Goal: Information Seeking & Learning: Learn about a topic

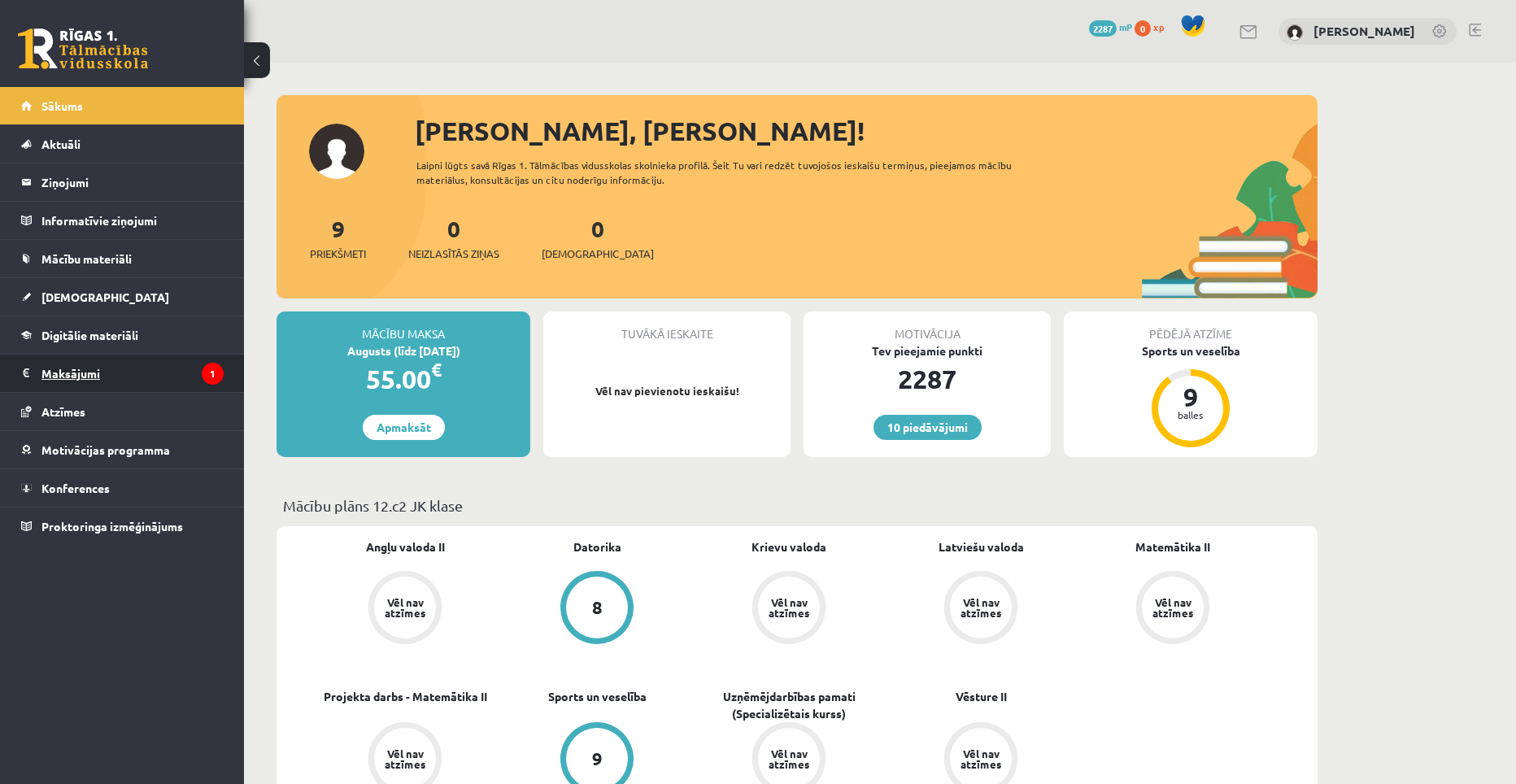
click at [137, 384] on legend "Maksājumi 1" at bounding box center [132, 373] width 182 height 37
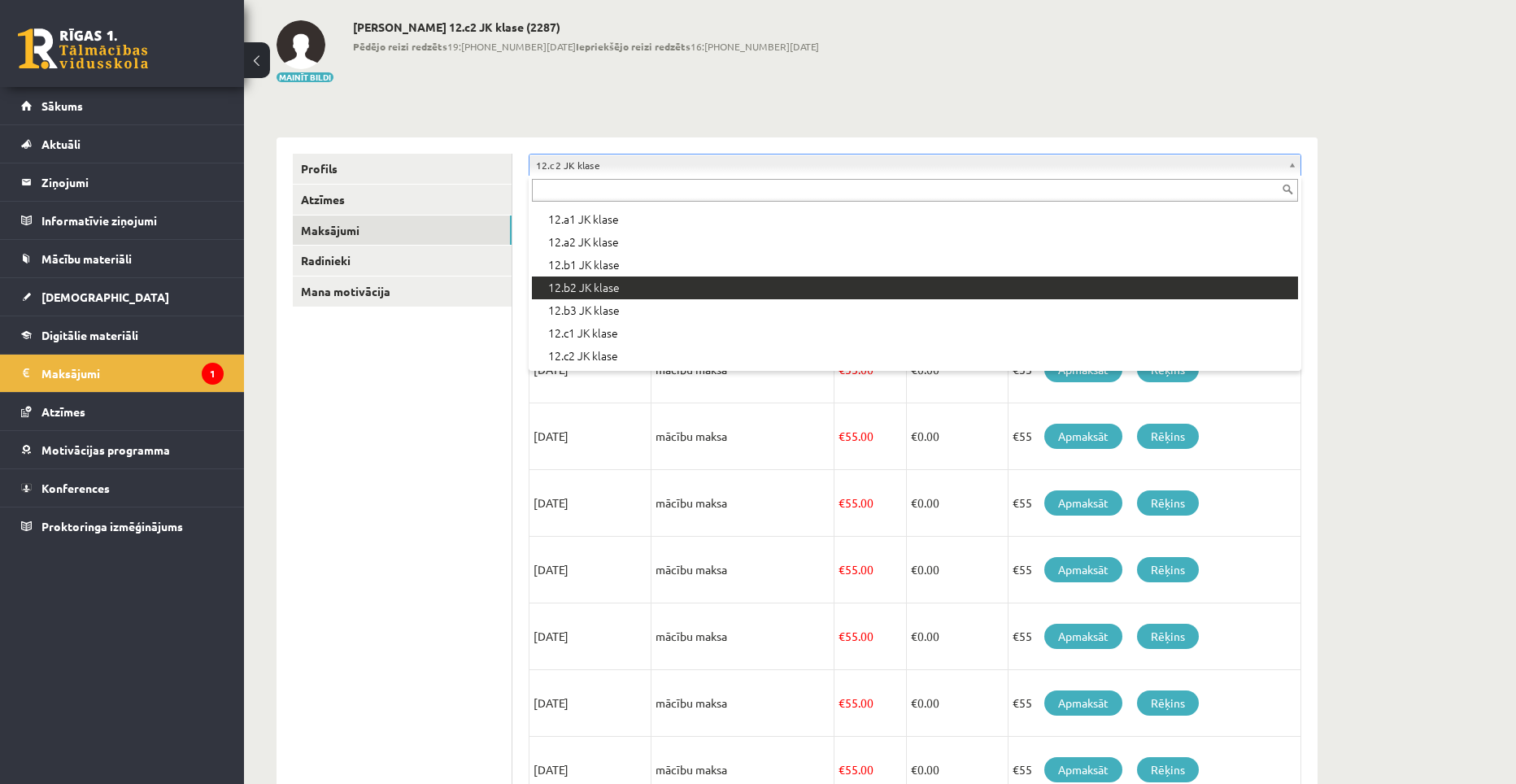
scroll to position [81, 0]
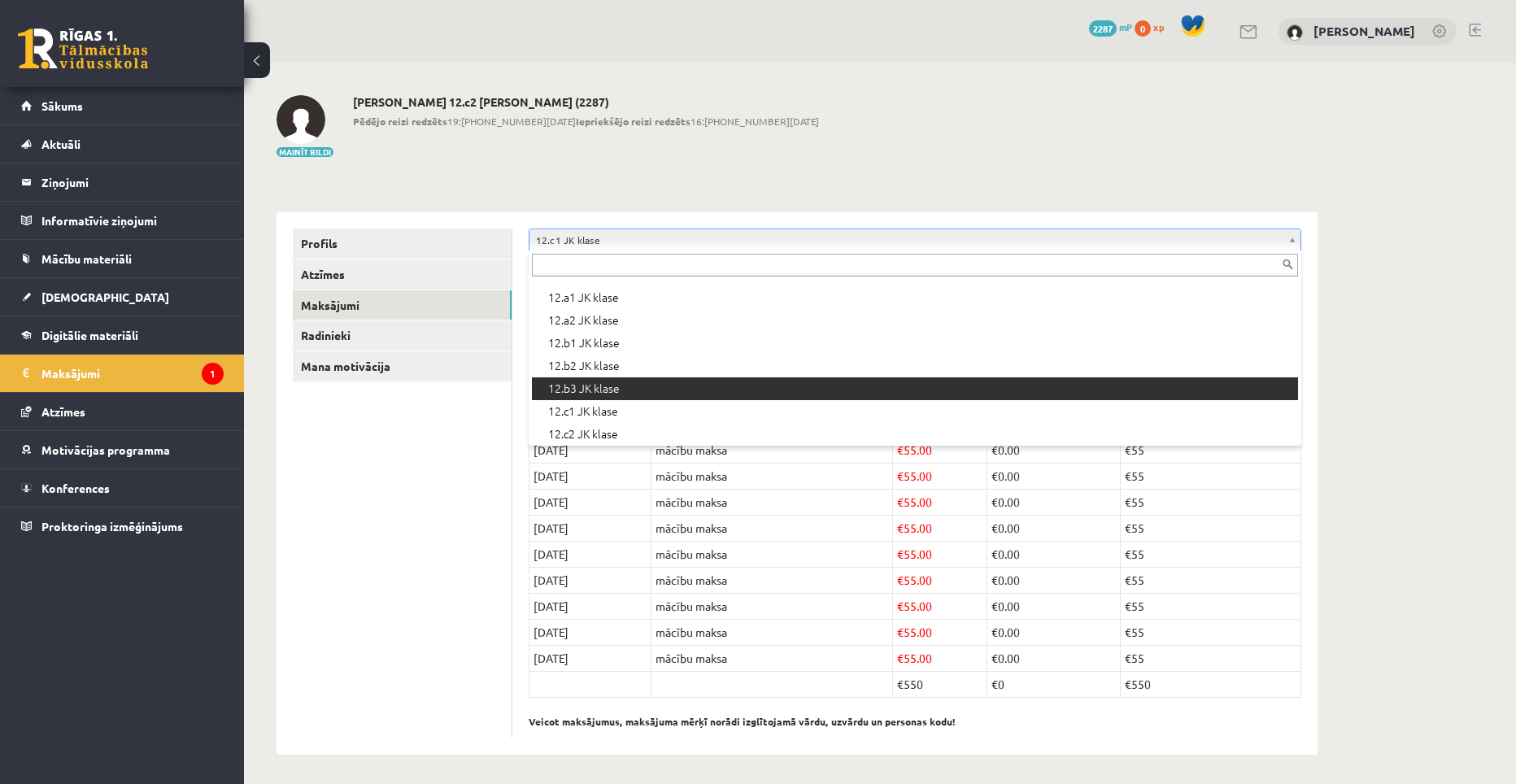
scroll to position [543, 0]
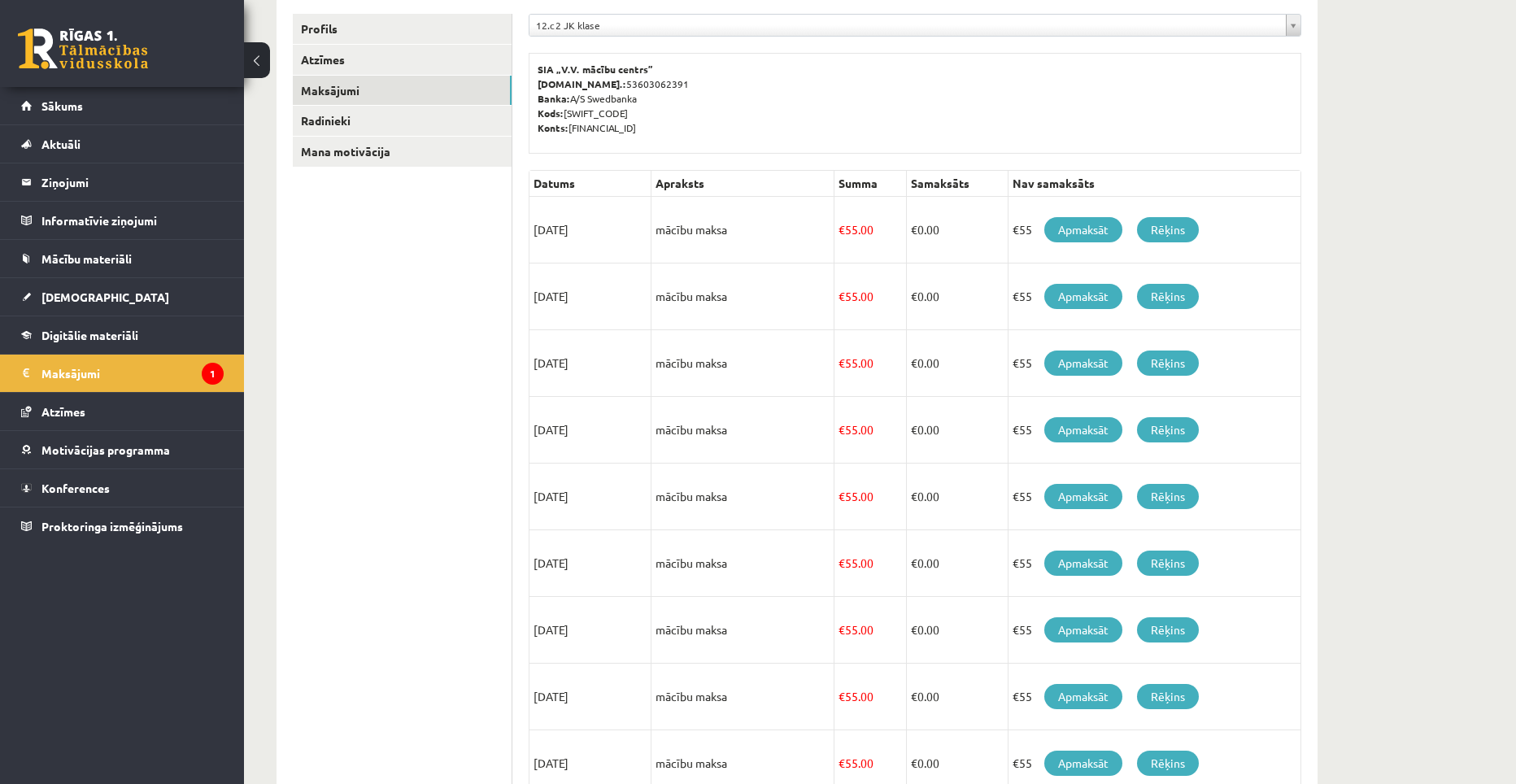
scroll to position [163, 0]
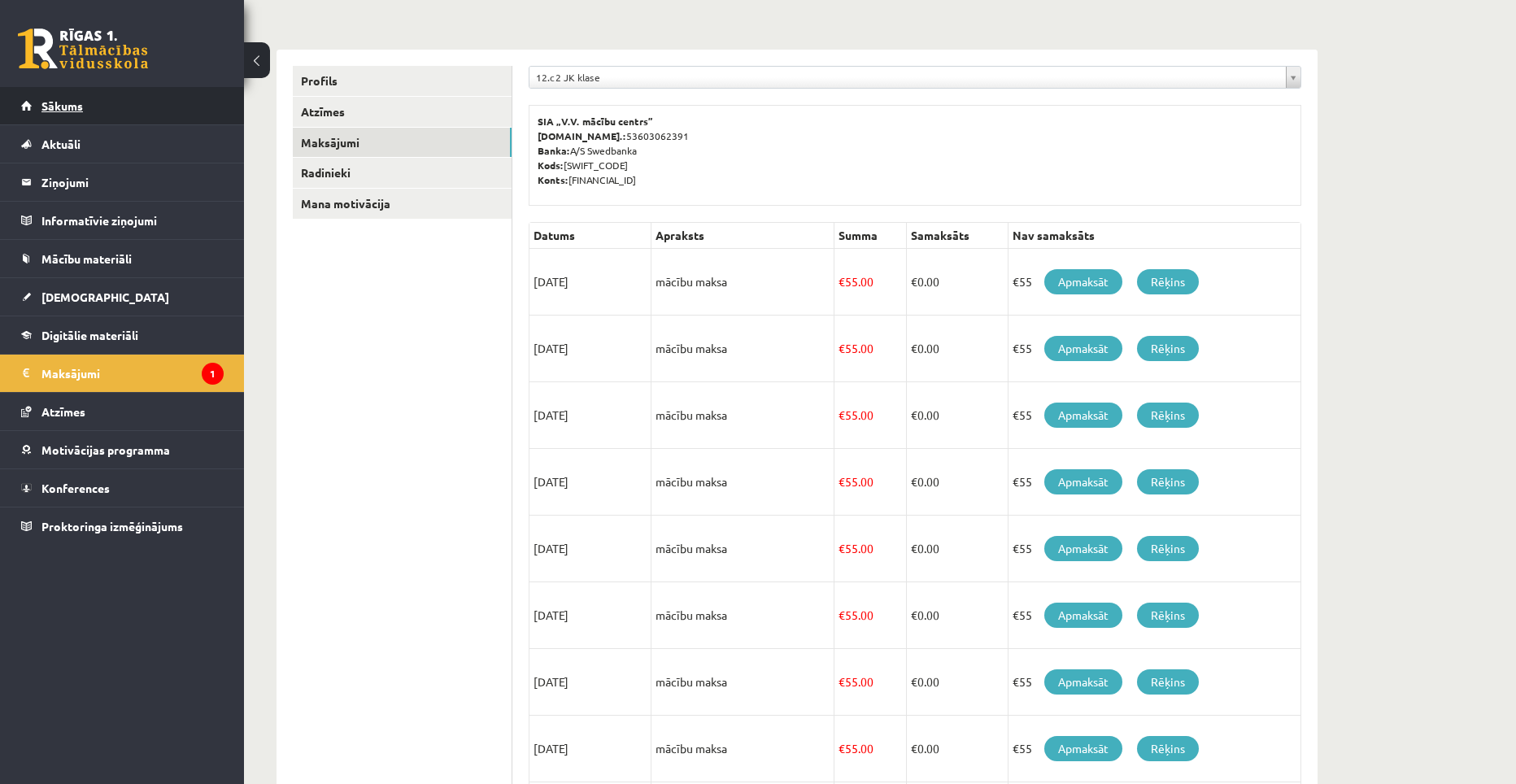
click at [113, 112] on link "Sākums" at bounding box center [122, 106] width 203 height 37
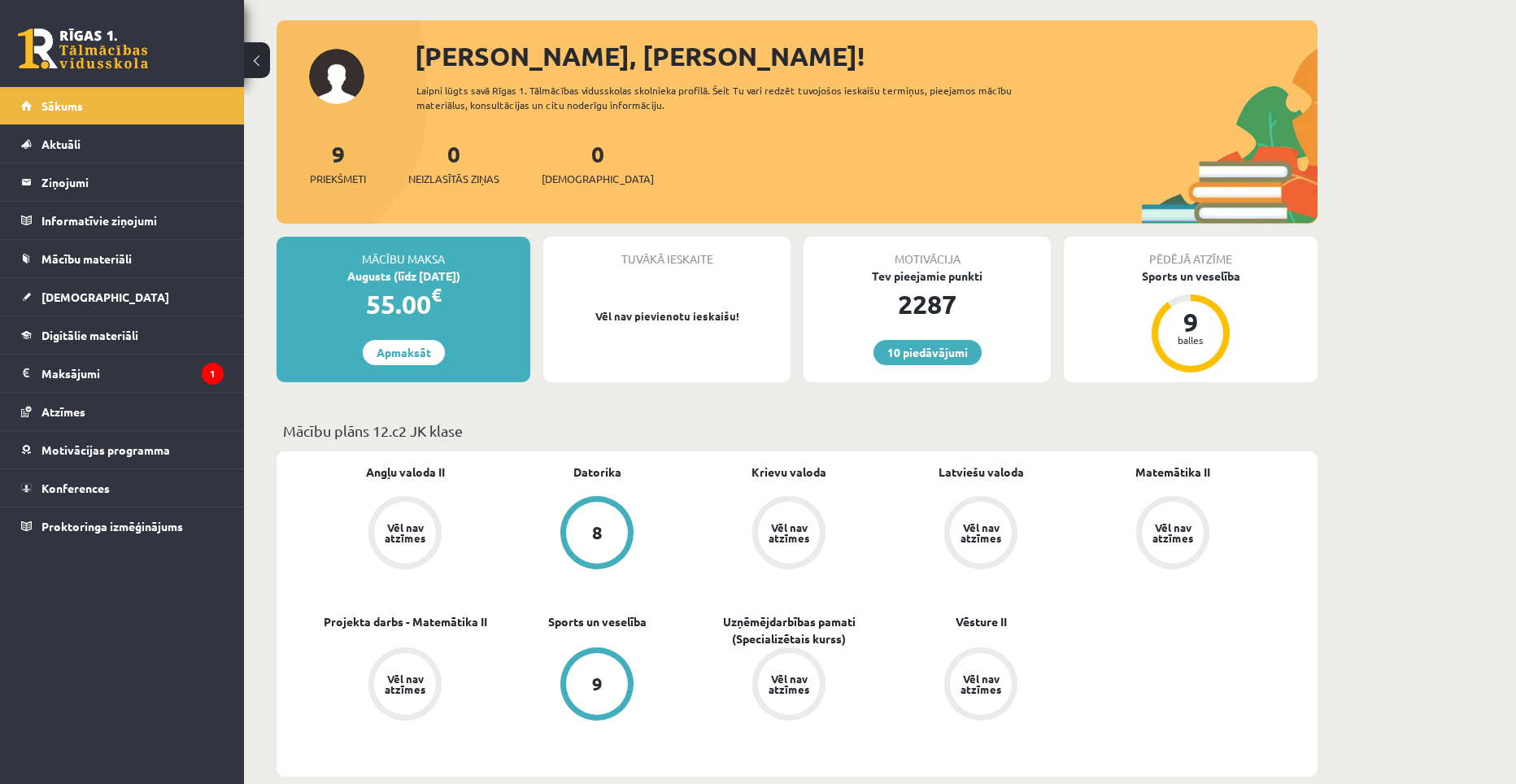
scroll to position [81, 0]
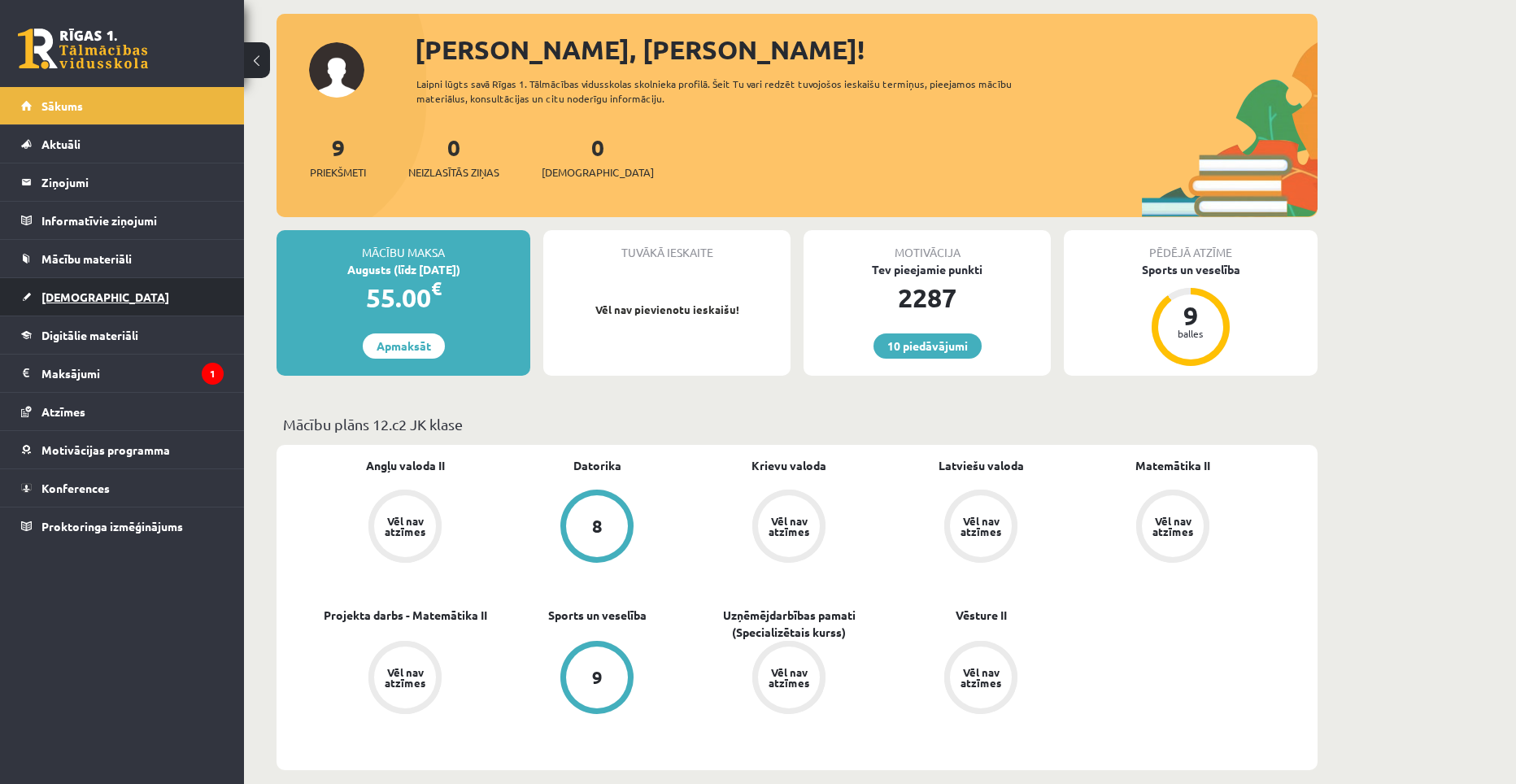
click at [75, 303] on span "[DEMOGRAPHIC_DATA]" at bounding box center [106, 297] width 128 height 15
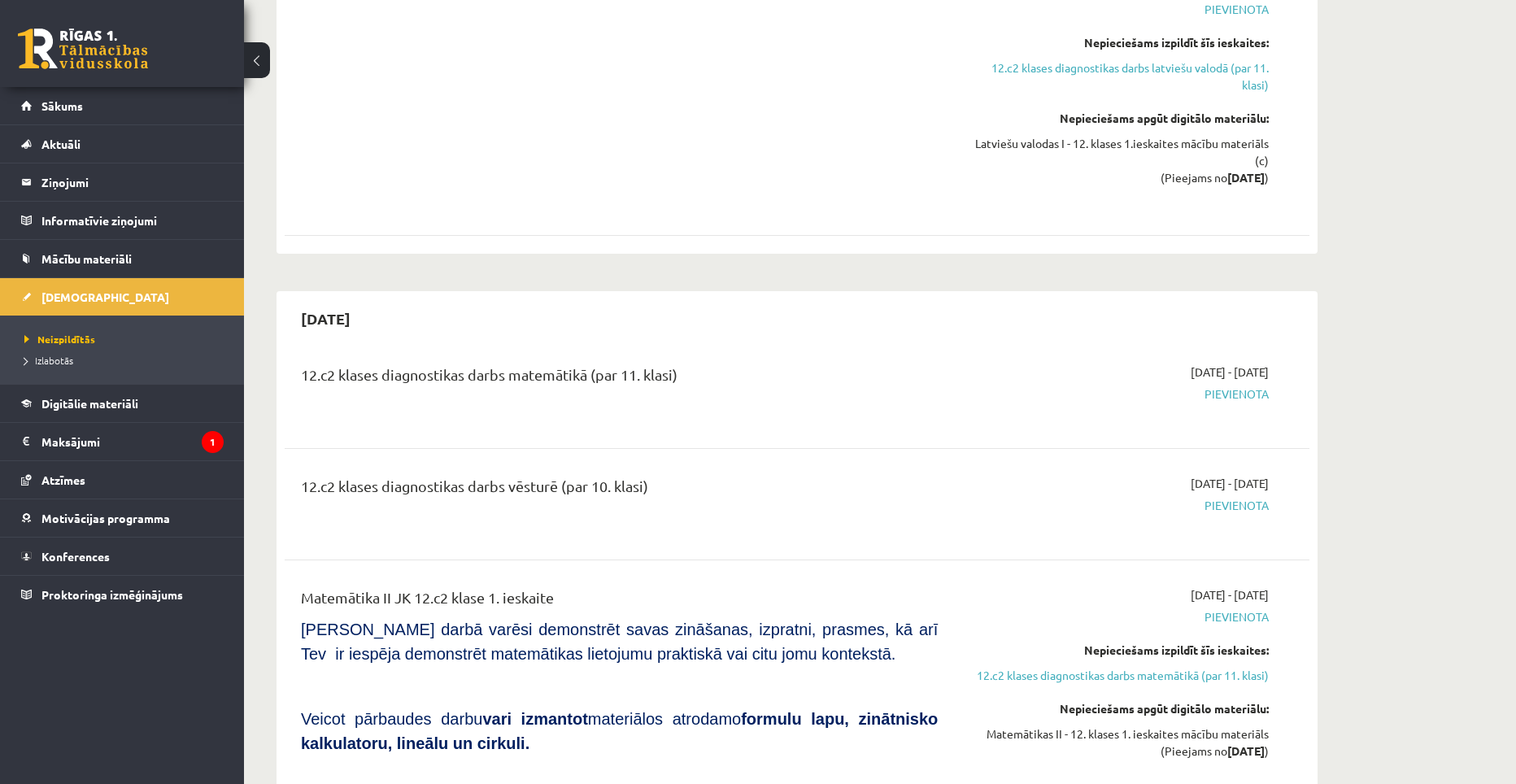
scroll to position [731, 0]
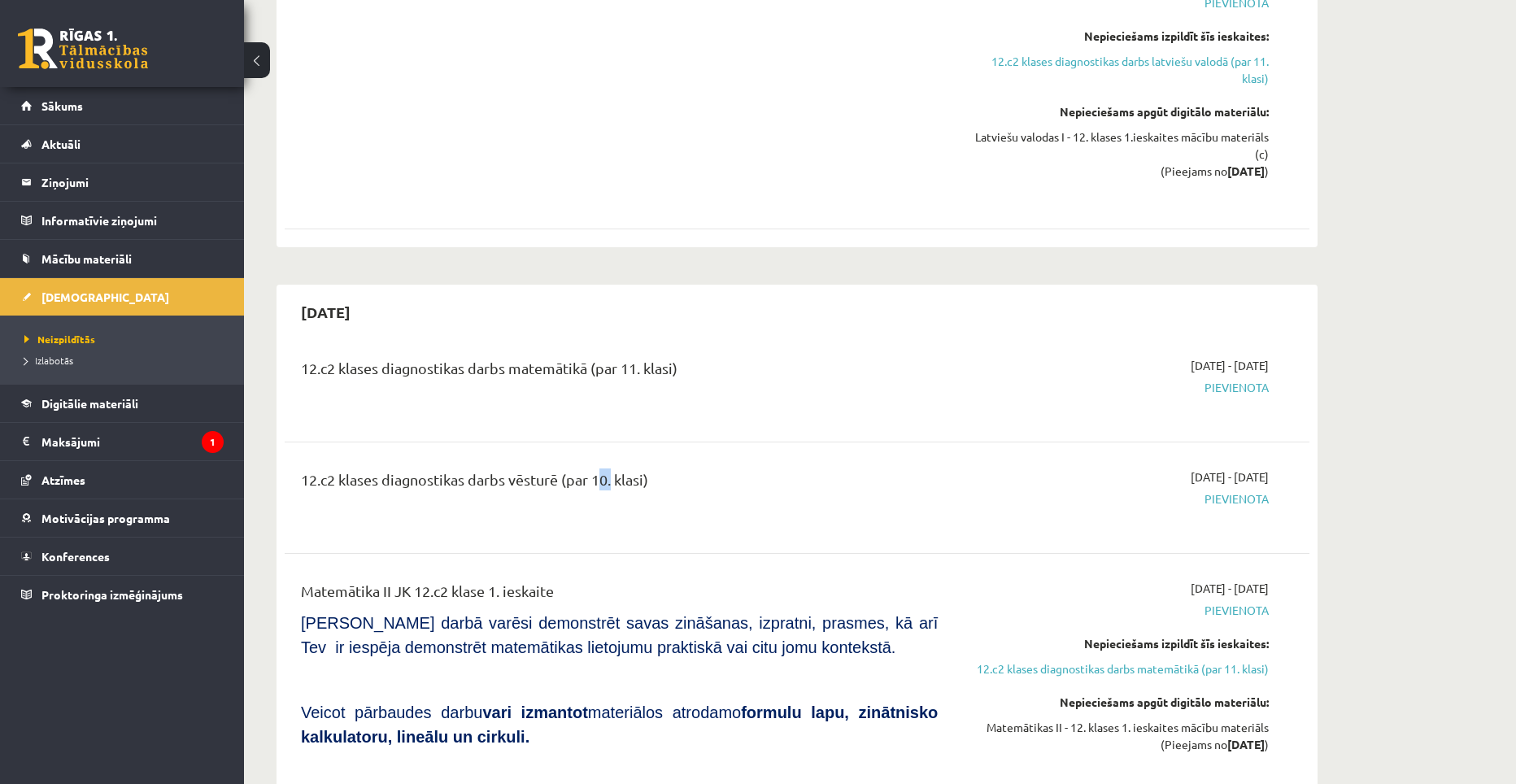
drag, startPoint x: 595, startPoint y: 477, endPoint x: 607, endPoint y: 479, distance: 12.2
click at [607, 479] on div "12.c2 klases diagnostikas darbs vēsturē (par 10. klasi)" at bounding box center [620, 483] width 637 height 30
click at [614, 493] on div "12.c2 klases diagnostikas darbs vēsturē (par 10. klasi)" at bounding box center [620, 483] width 637 height 30
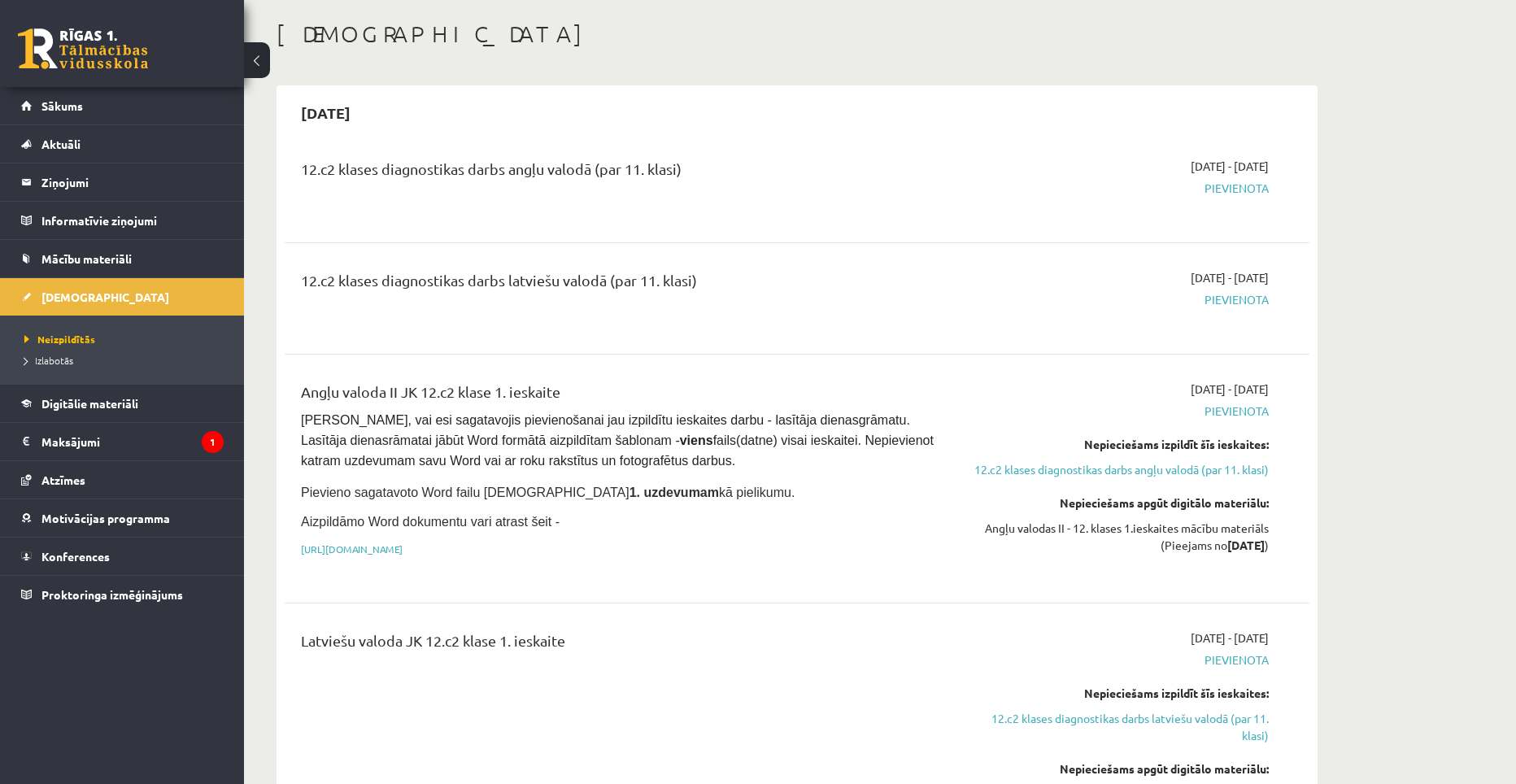
scroll to position [81, 0]
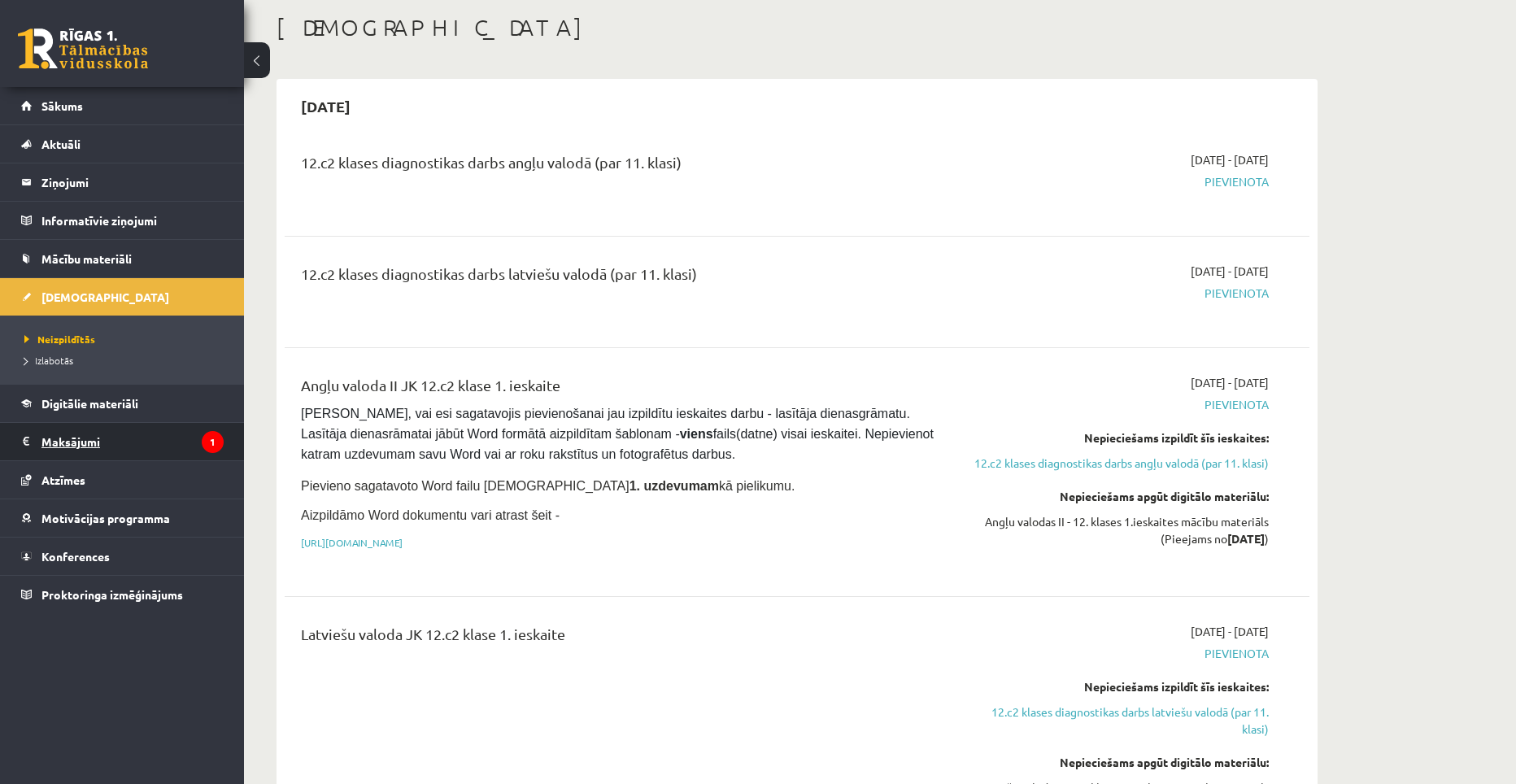
click at [117, 442] on legend "Maksājumi 1" at bounding box center [132, 442] width 182 height 37
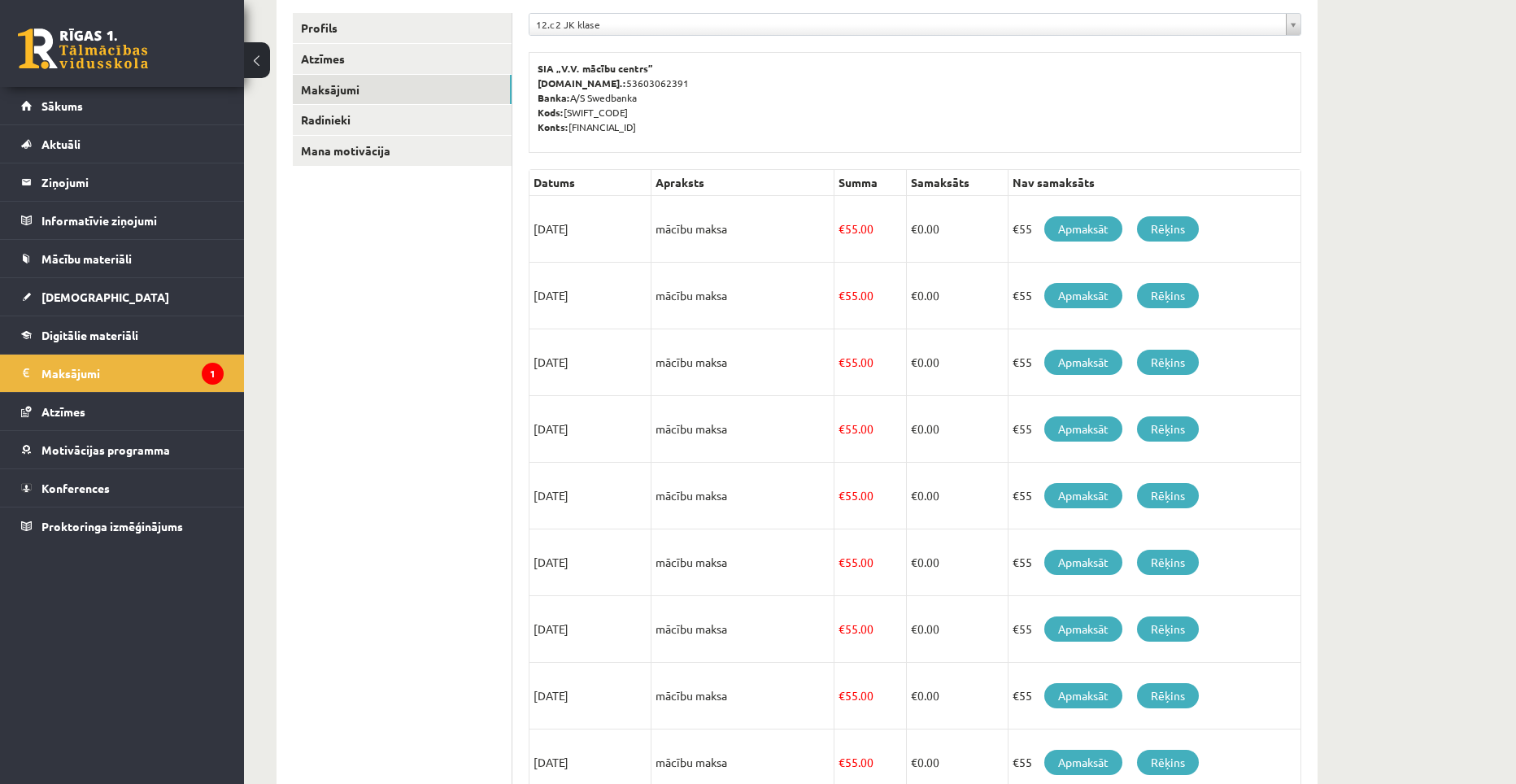
scroll to position [84, 0]
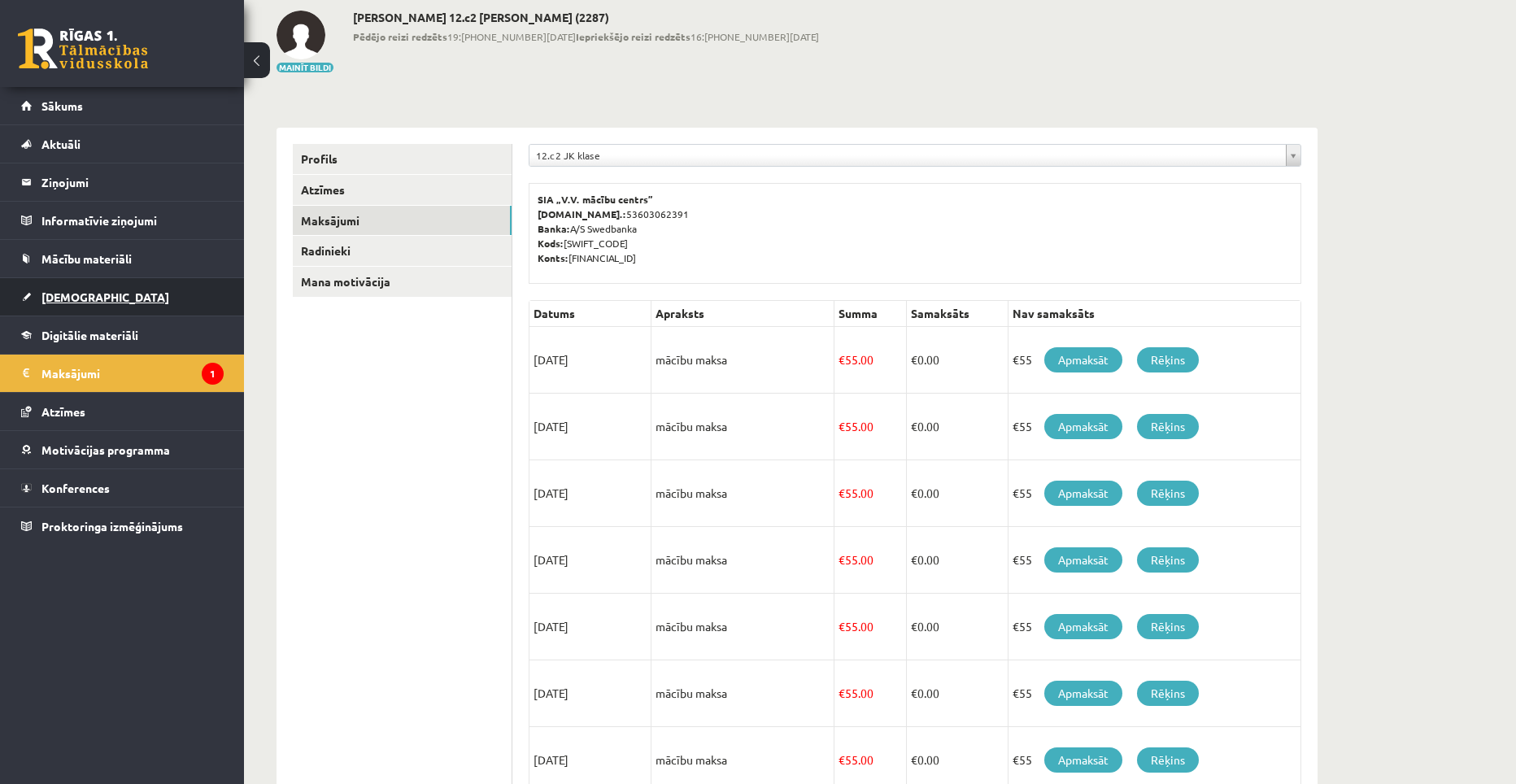
click at [95, 287] on link "[DEMOGRAPHIC_DATA]" at bounding box center [122, 296] width 203 height 37
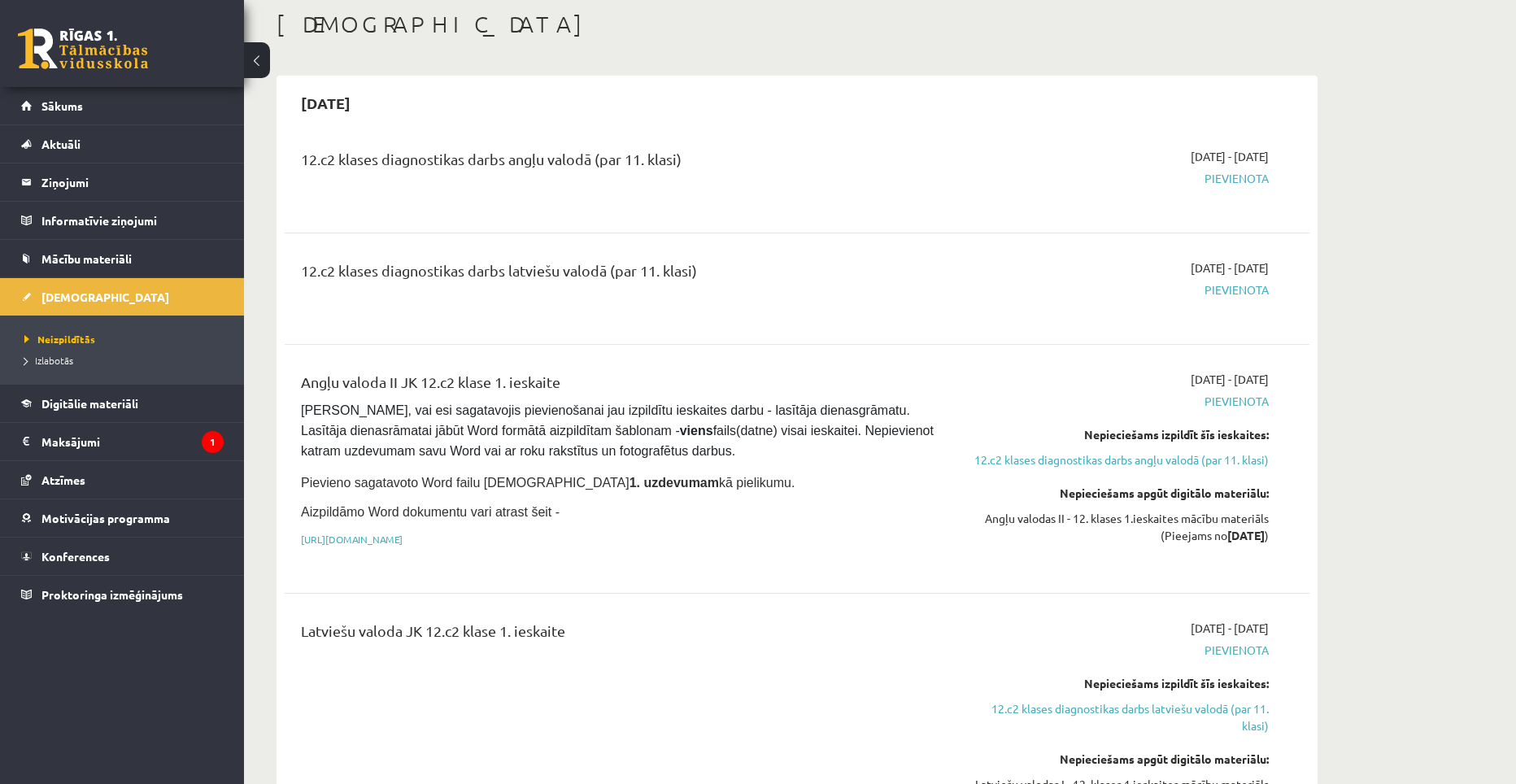
drag, startPoint x: 614, startPoint y: 156, endPoint x: 716, endPoint y: 164, distance: 102.3
click at [716, 164] on div "12.c2 klases diagnostikas darbs angļu valodā (par 11. klasi)" at bounding box center [620, 163] width 637 height 30
click at [718, 207] on div "12.c2 klases diagnostikas darbs angļu valodā (par 11. klasi) 2025-09-01 - 2025-…" at bounding box center [796, 177] width 1024 height 91
click at [65, 457] on legend "Maksājumi 1" at bounding box center [132, 442] width 182 height 37
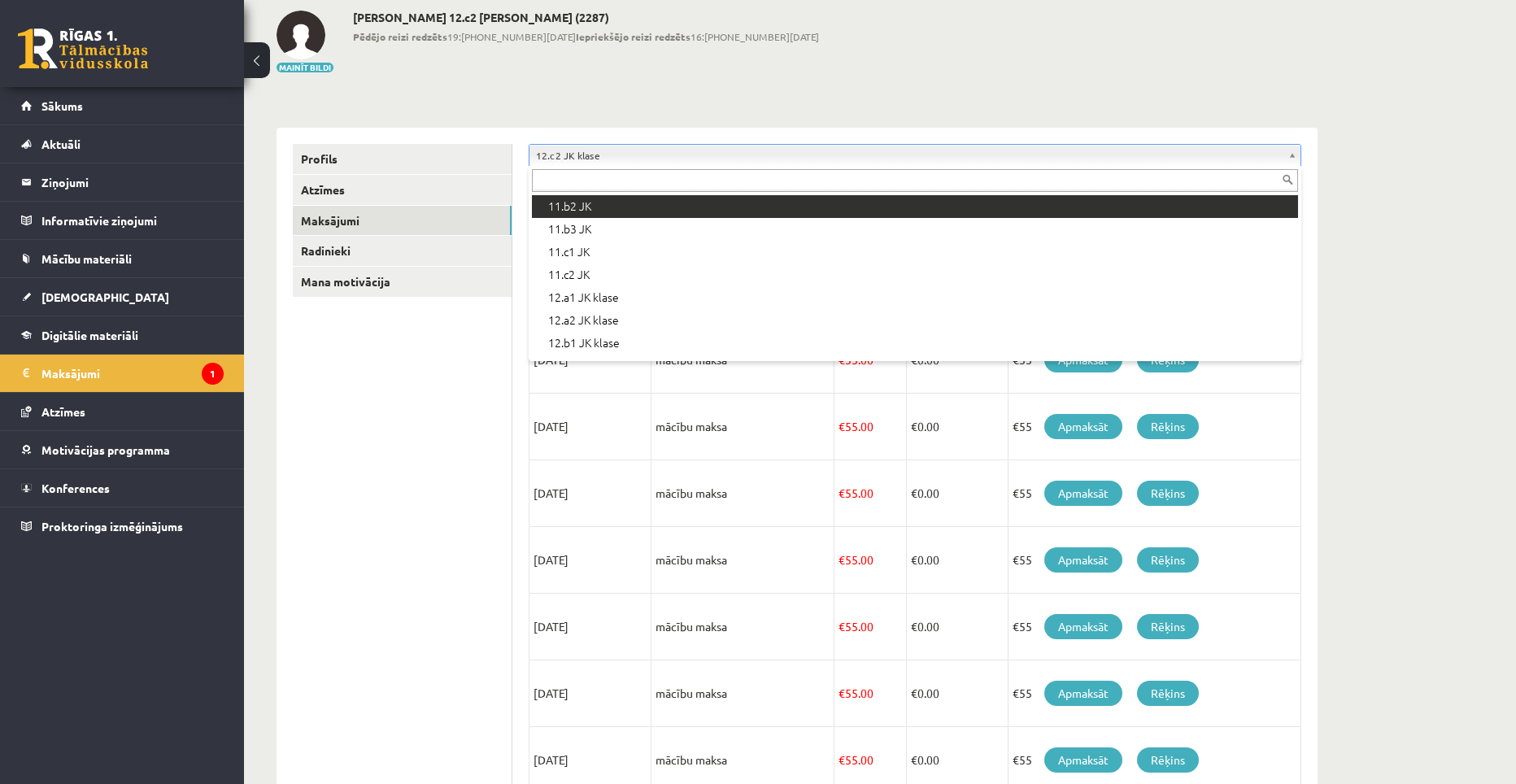
scroll to position [462, 0]
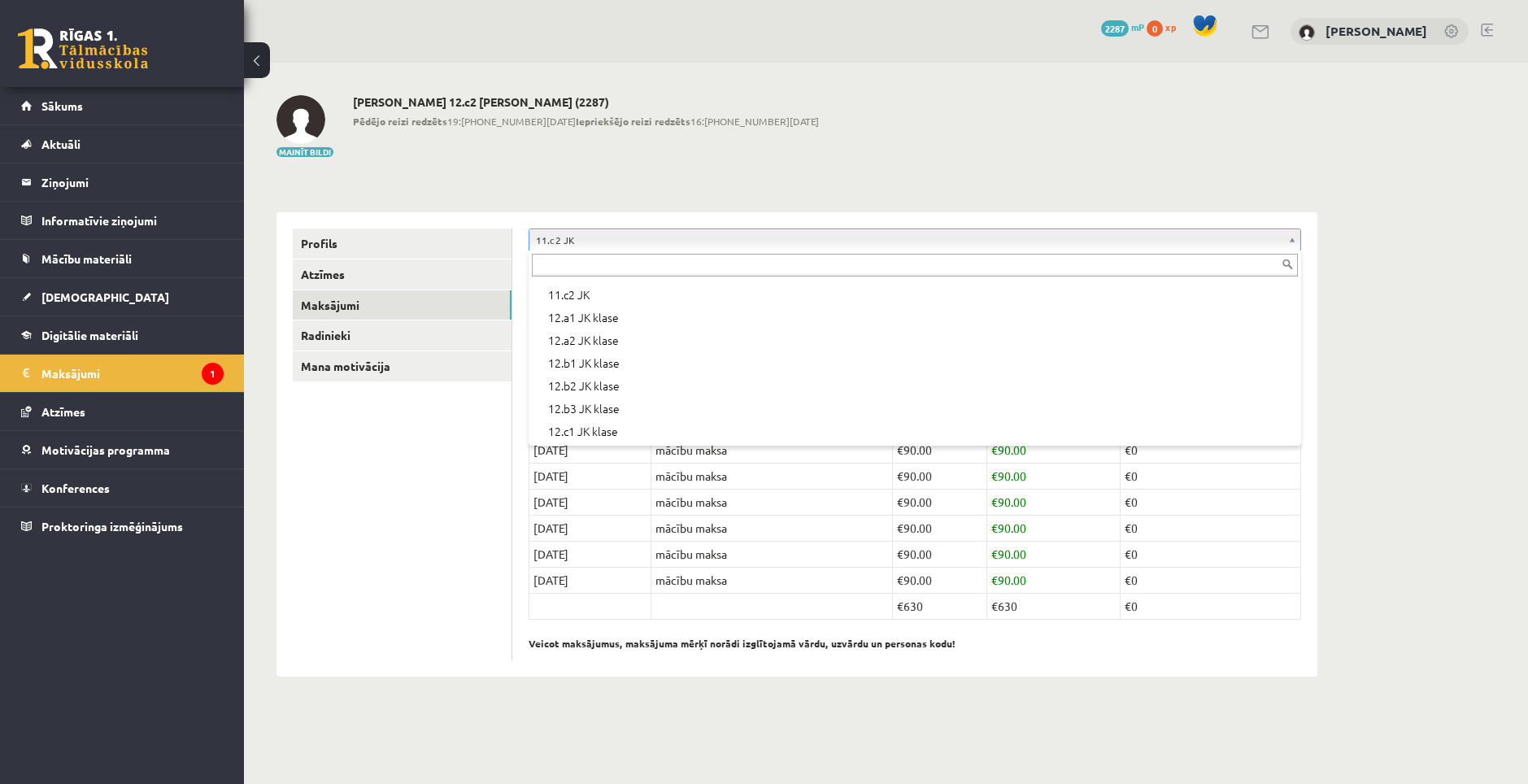
scroll to position [543, 0]
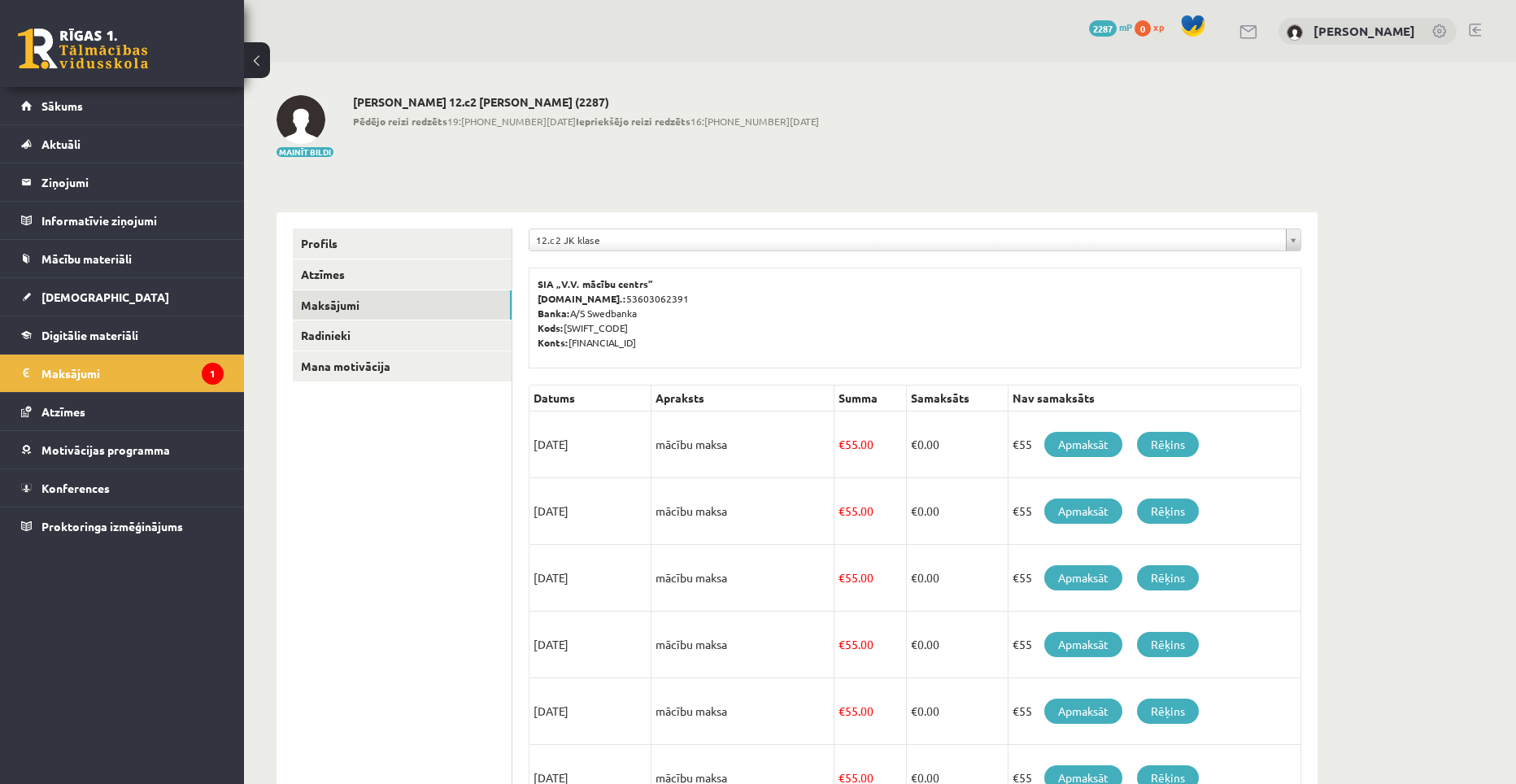
click at [1132, 25] on span "mP" at bounding box center [1125, 27] width 13 height 13
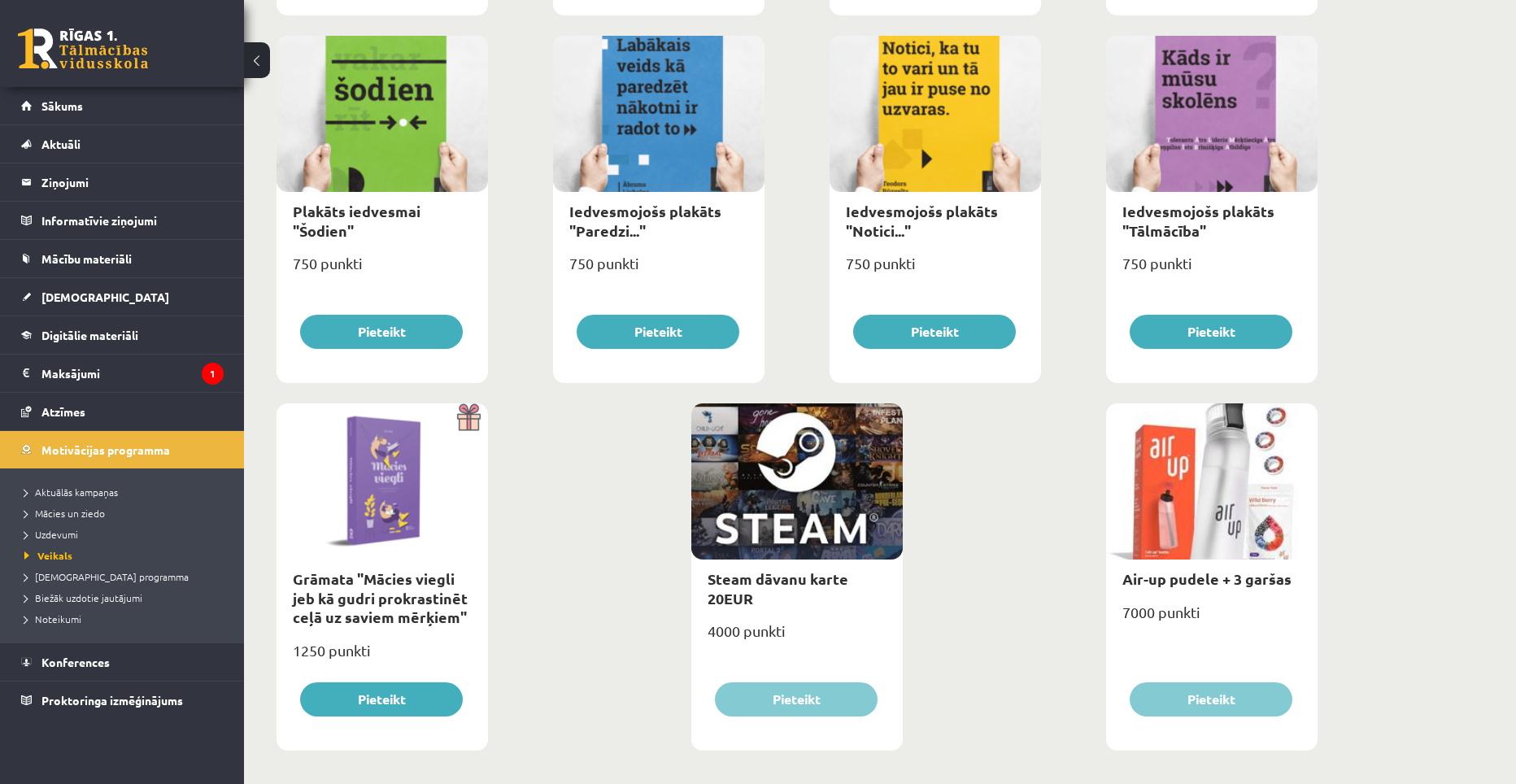
scroll to position [1713, 0]
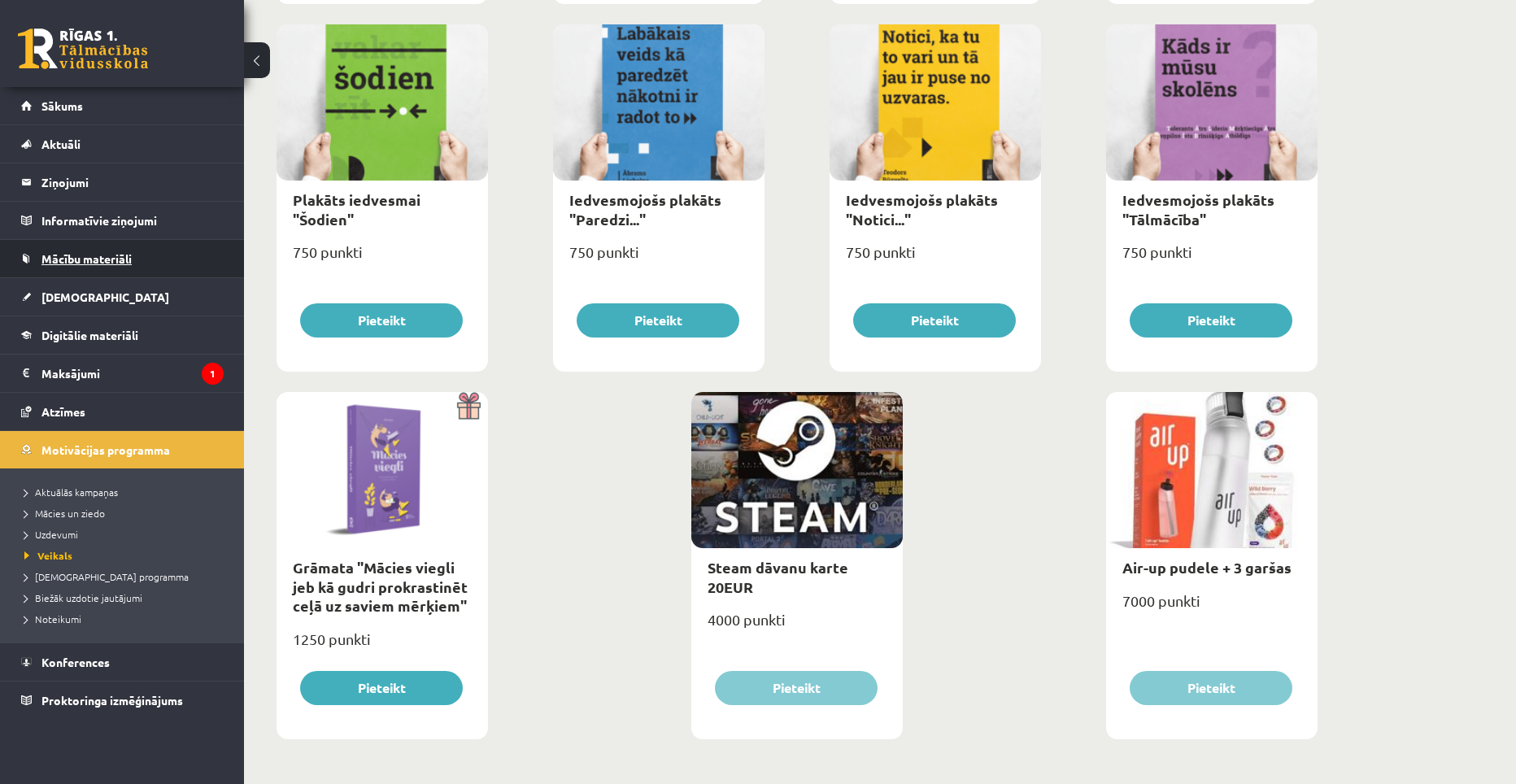
click at [83, 263] on span "Mācību materiāli" at bounding box center [86, 258] width 90 height 15
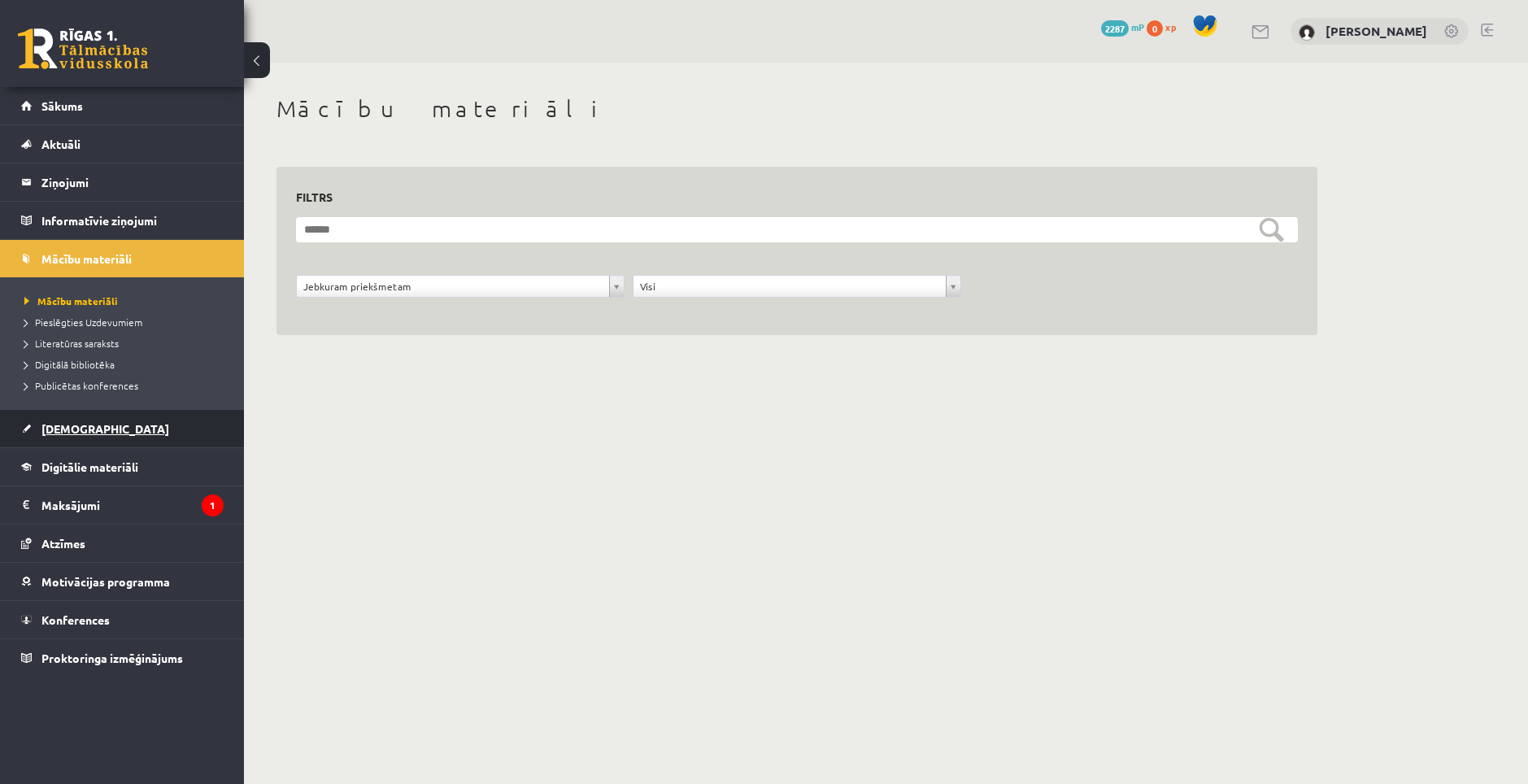
click at [94, 414] on link "[DEMOGRAPHIC_DATA]" at bounding box center [122, 429] width 203 height 37
